Goal: Task Accomplishment & Management: Use online tool/utility

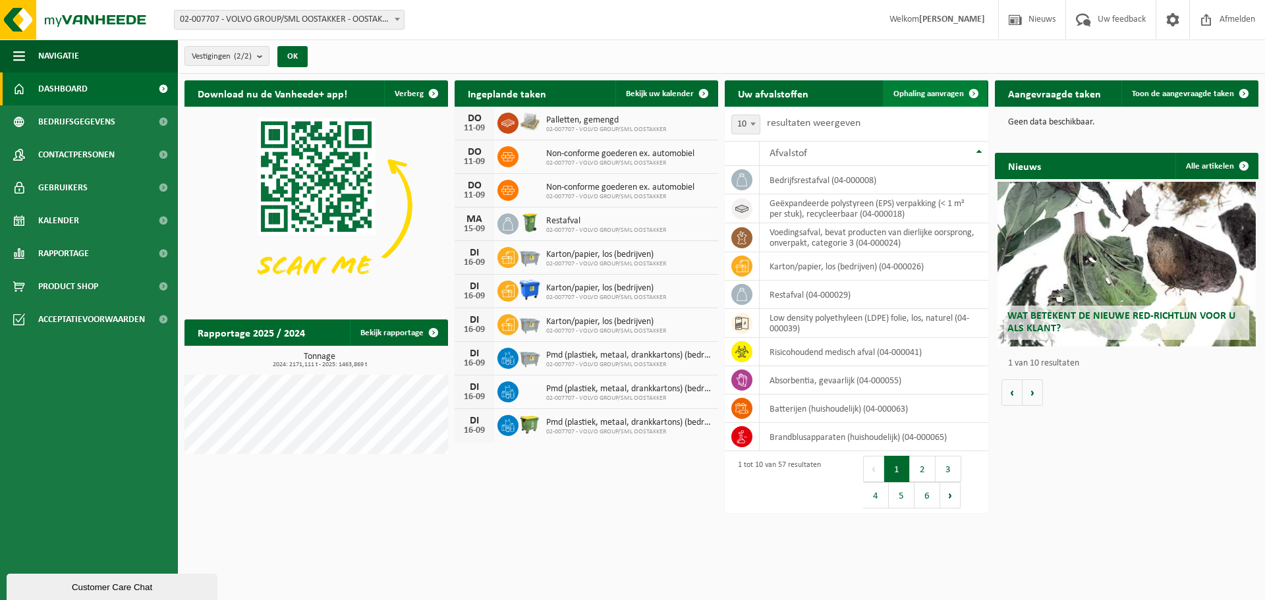
click at [922, 94] on span "Ophaling aanvragen" at bounding box center [928, 94] width 70 height 9
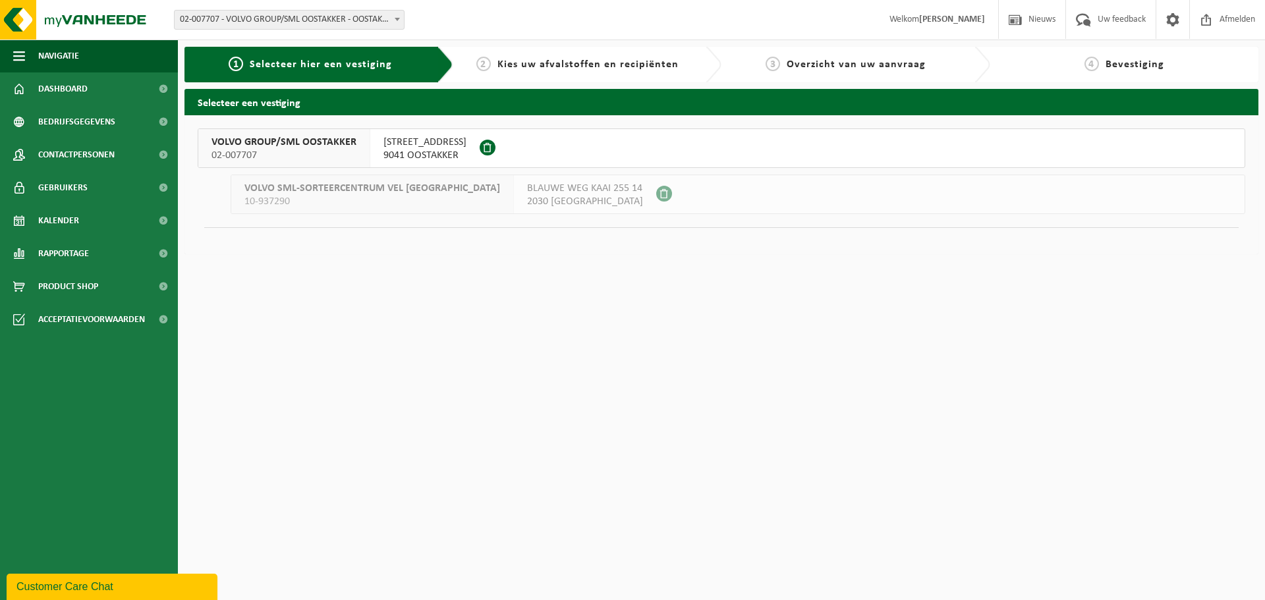
click at [348, 148] on span "VOLVO GROUP/SML OOSTAKKER" at bounding box center [283, 142] width 145 height 13
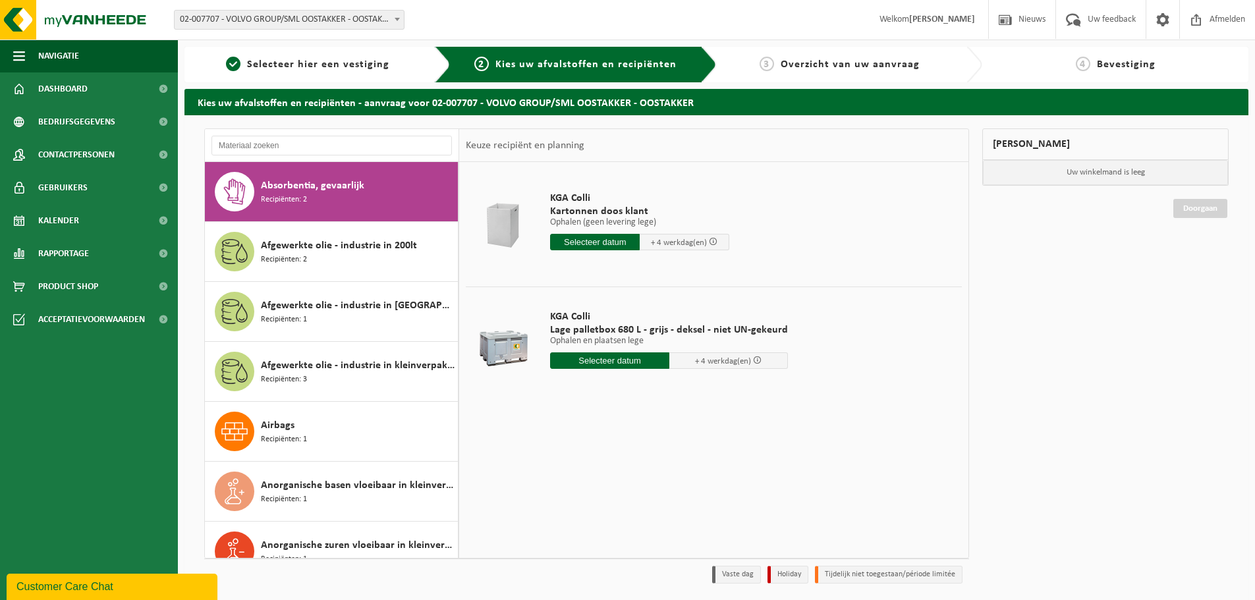
click at [308, 134] on div at bounding box center [332, 145] width 254 height 33
click at [312, 144] on input "text" at bounding box center [331, 146] width 240 height 20
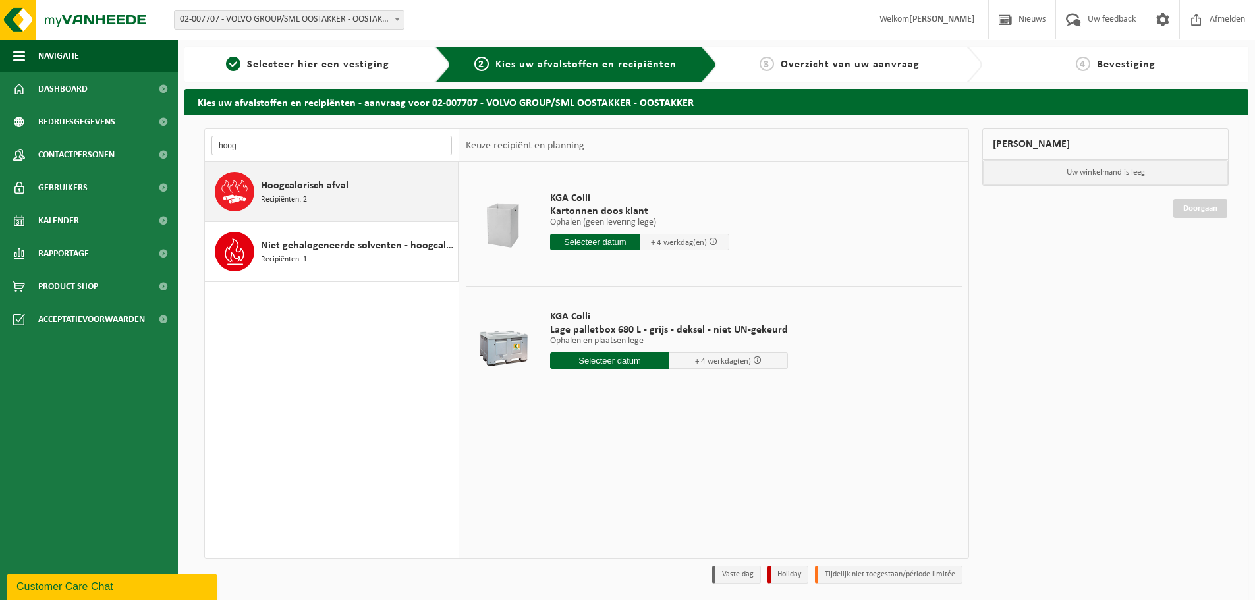
type input "hoog"
click at [354, 172] on div "Hoogcalorisch afval Recipiënten: 2" at bounding box center [358, 192] width 194 height 40
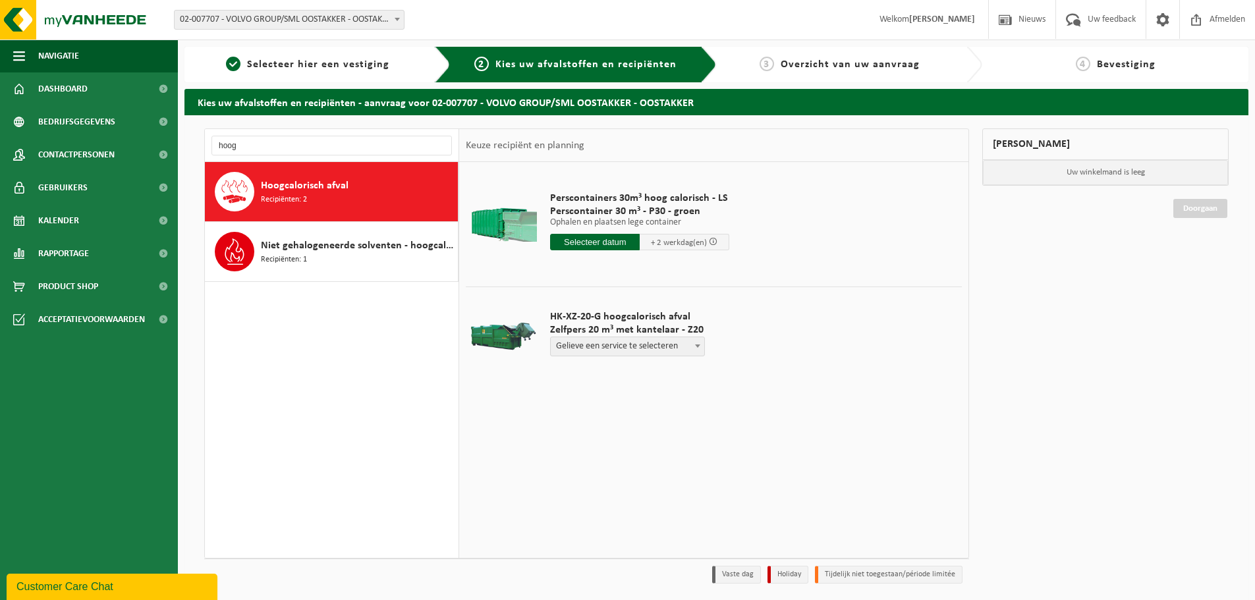
click at [603, 244] on input "text" at bounding box center [595, 242] width 90 height 16
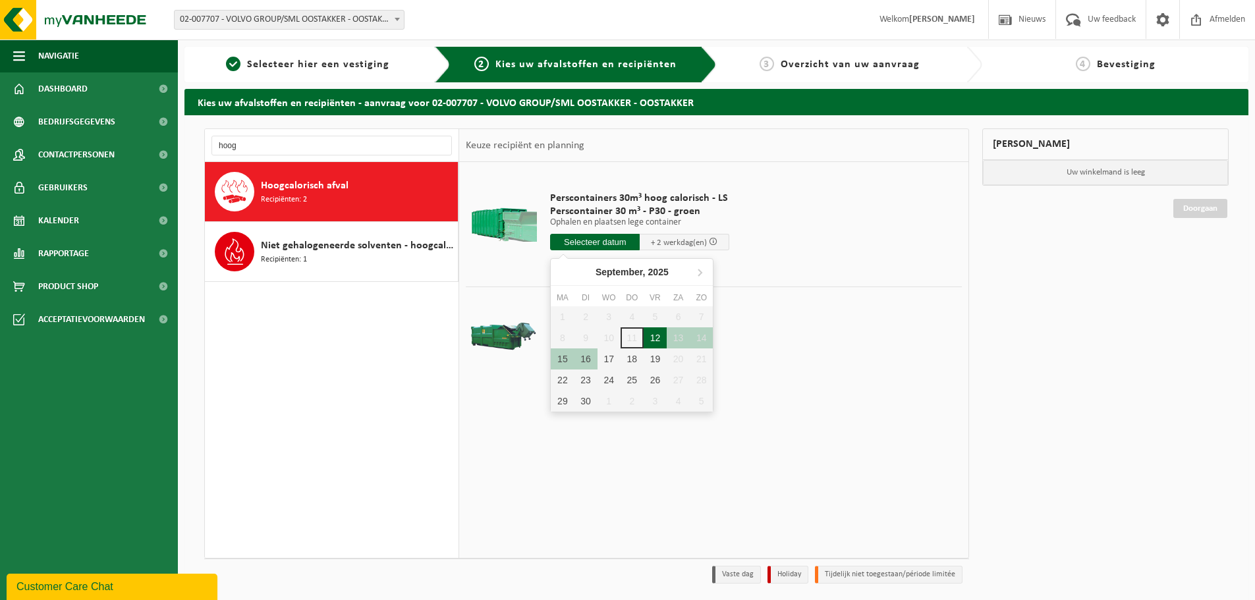
click at [653, 336] on div "12" at bounding box center [655, 337] width 23 height 21
type input "Van 2025-09-12"
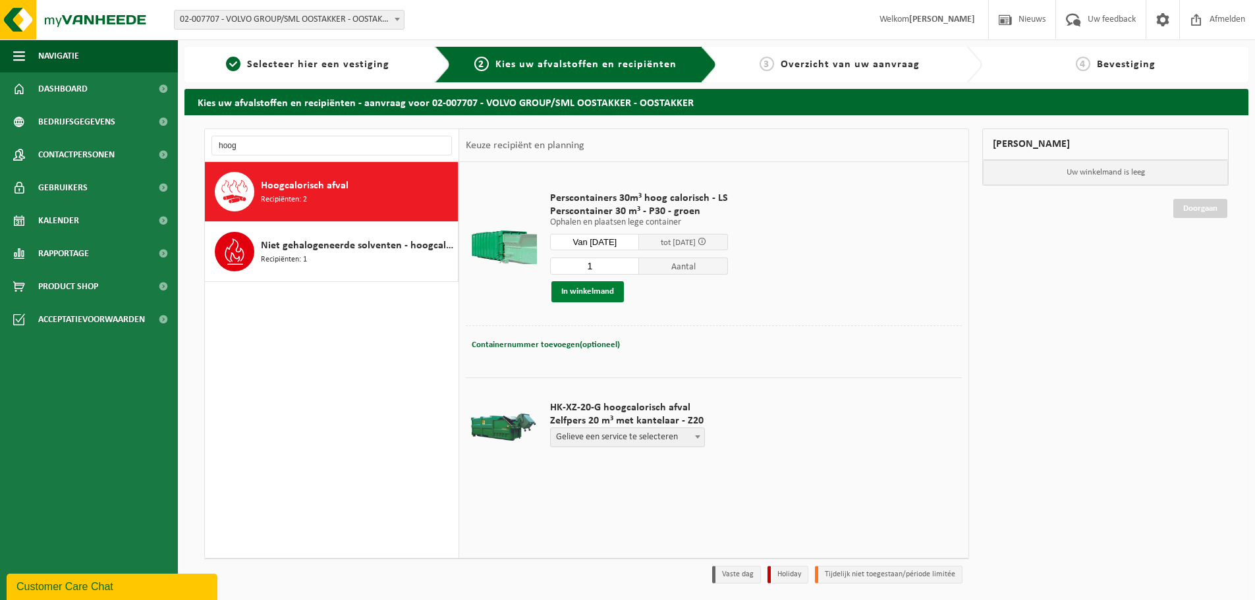
click at [590, 296] on button "In winkelmand" at bounding box center [587, 291] width 72 height 21
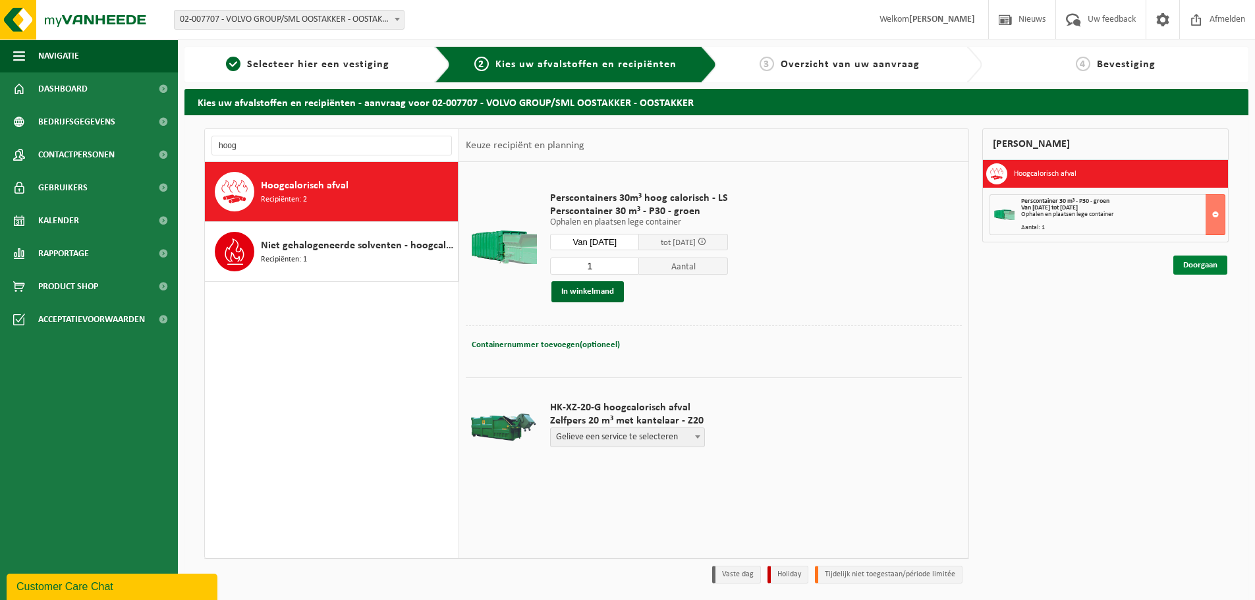
click at [1208, 263] on link "Doorgaan" at bounding box center [1200, 265] width 54 height 19
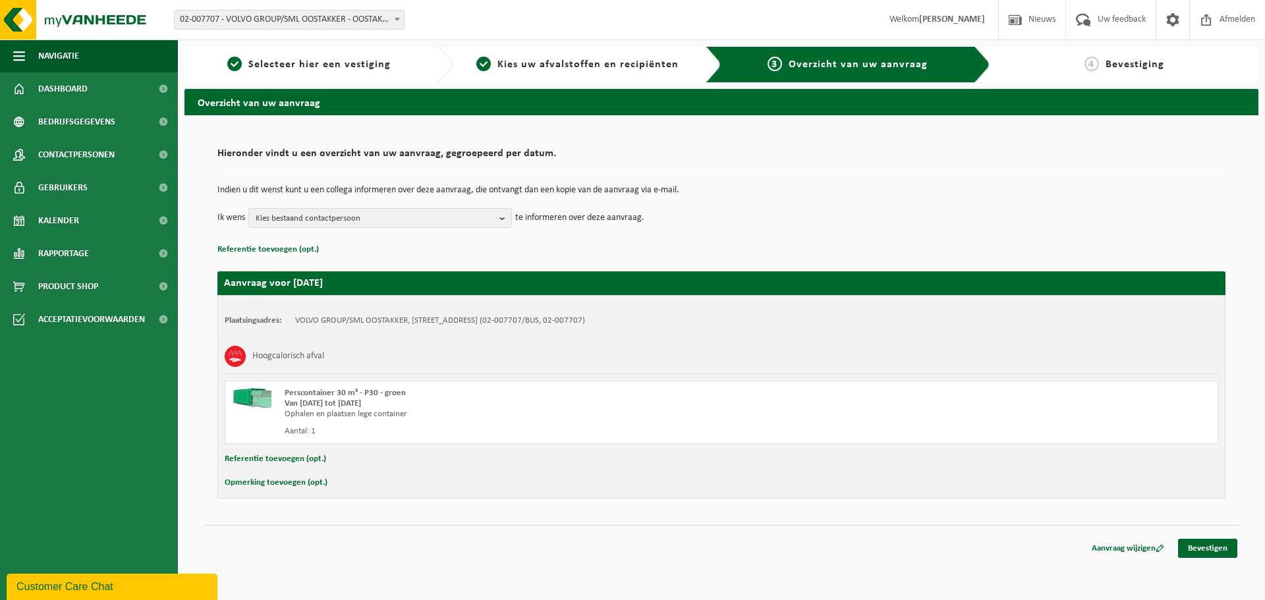
click at [282, 482] on button "Opmerking toevoegen (opt.)" at bounding box center [276, 482] width 103 height 17
click at [310, 489] on input "text" at bounding box center [747, 484] width 916 height 20
click at [467, 490] on input "Hoogcalorisch is volledig gevuld met" at bounding box center [747, 484] width 916 height 20
type input "Hoogcalorisch is volledig gevuld met papier/karton wegens de problemen met onze…"
click at [1208, 548] on link "Bevestigen" at bounding box center [1207, 551] width 59 height 19
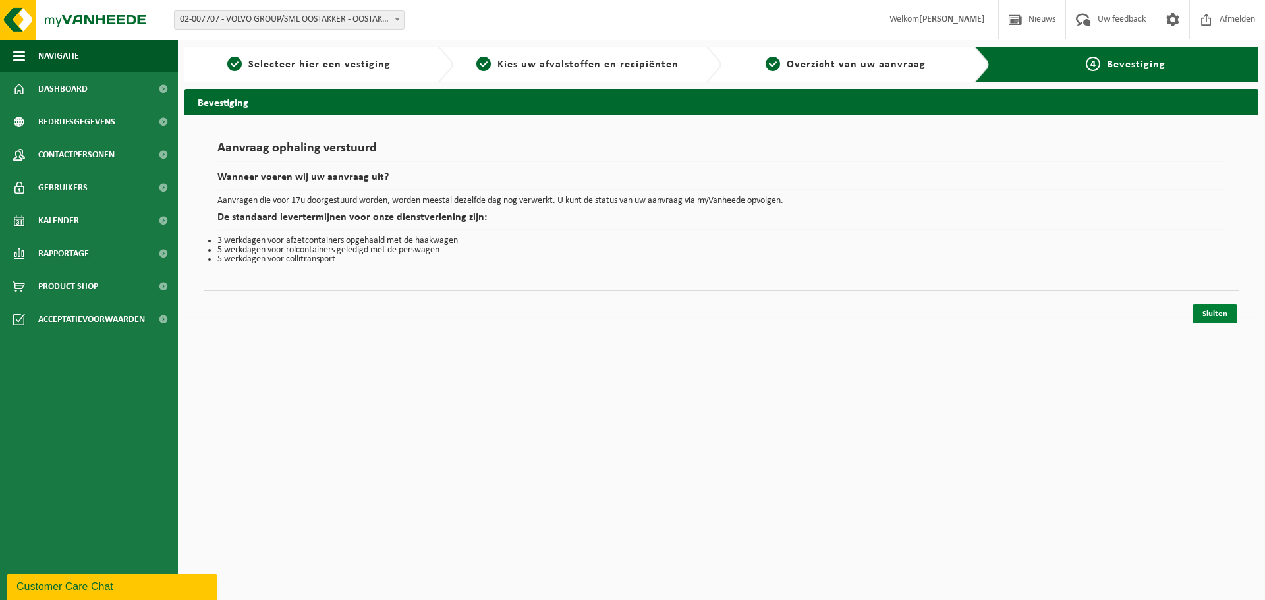
click at [1212, 317] on link "Sluiten" at bounding box center [1214, 313] width 45 height 19
